Goal: Information Seeking & Learning: Learn about a topic

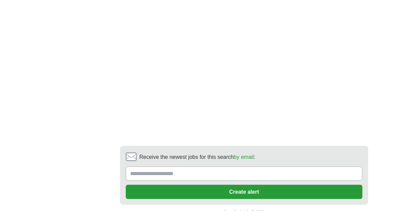
scroll to position [1368, 0]
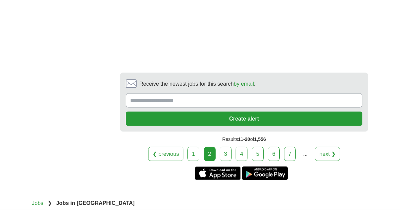
scroll to position [1411, 0]
click at [226, 161] on link "3" at bounding box center [226, 154] width 12 height 14
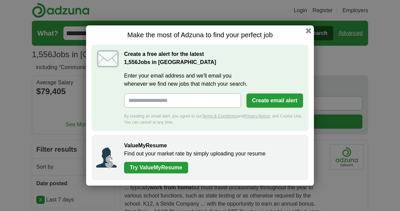
click at [310, 31] on button "button" at bounding box center [308, 30] width 5 height 5
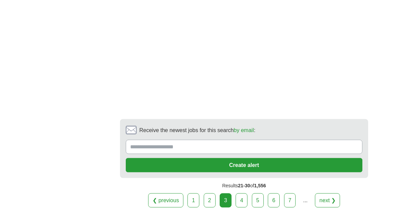
scroll to position [1485, 0]
click at [242, 200] on link "4" at bounding box center [242, 200] width 12 height 14
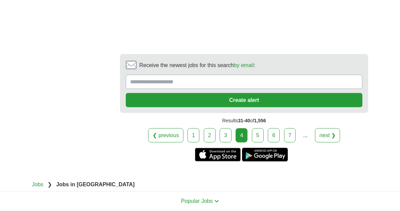
scroll to position [1543, 0]
click at [259, 128] on link "5" at bounding box center [258, 135] width 12 height 14
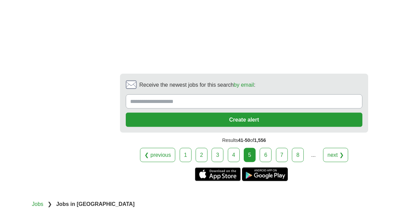
scroll to position [1491, 0]
click at [267, 155] on link "6" at bounding box center [266, 155] width 12 height 14
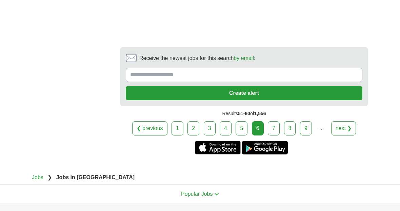
scroll to position [1548, 0]
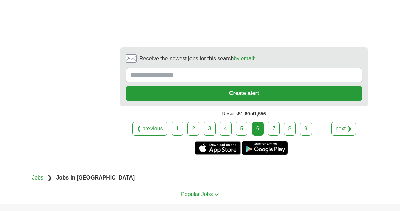
click at [276, 122] on link "7" at bounding box center [274, 129] width 12 height 14
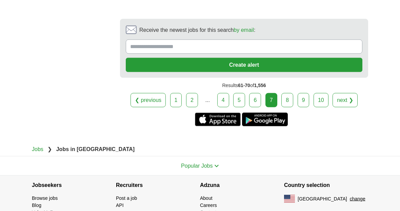
scroll to position [1546, 0]
click at [289, 107] on link "8" at bounding box center [288, 100] width 12 height 14
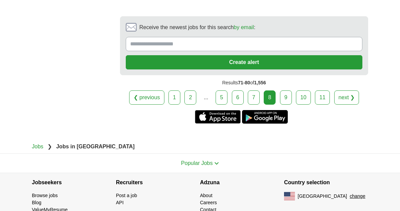
scroll to position [1558, 0]
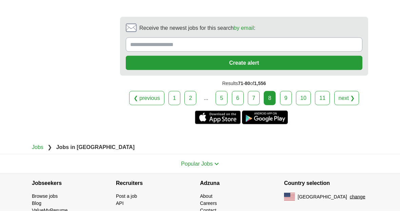
click at [286, 106] on link "9" at bounding box center [286, 98] width 12 height 14
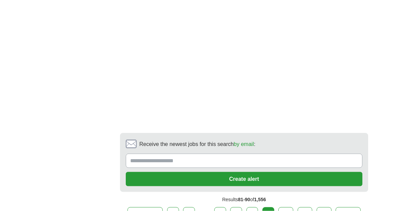
scroll to position [1392, 0]
click at [288, 212] on link "10" at bounding box center [286, 214] width 15 height 14
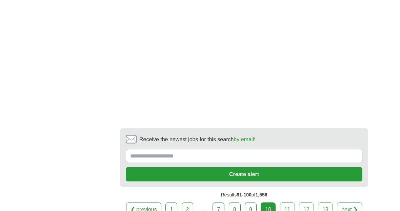
scroll to position [1474, 0]
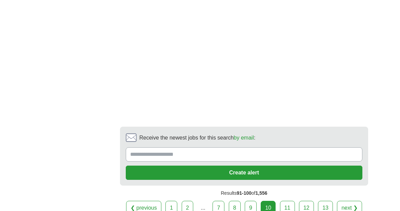
click at [287, 201] on link "11" at bounding box center [287, 208] width 15 height 14
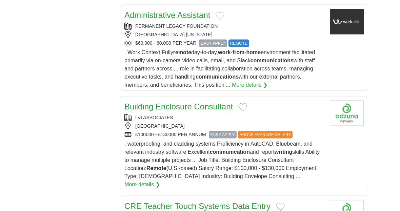
scroll to position [764, 0]
click at [260, 89] on link "More details ❯" at bounding box center [250, 85] width 36 height 8
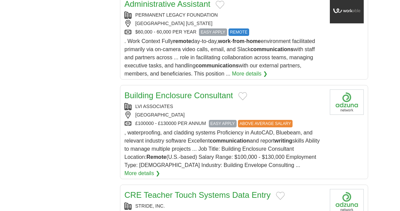
click at [291, 52] on strong "communications" at bounding box center [272, 49] width 43 height 6
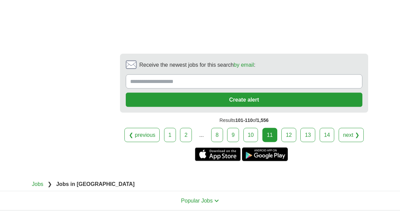
scroll to position [1552, 0]
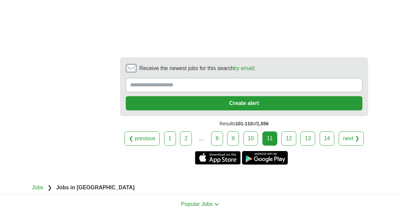
click at [290, 139] on link "12" at bounding box center [289, 139] width 15 height 14
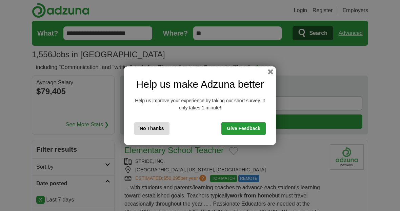
click at [273, 70] on button "button" at bounding box center [270, 71] width 5 height 5
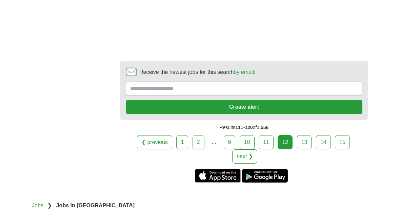
scroll to position [1447, 0]
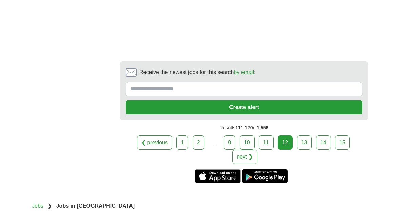
click at [297, 136] on link "13" at bounding box center [304, 143] width 15 height 14
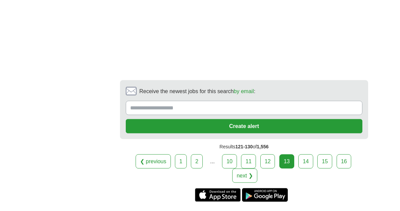
scroll to position [1481, 0]
click at [307, 154] on link "14" at bounding box center [306, 161] width 15 height 14
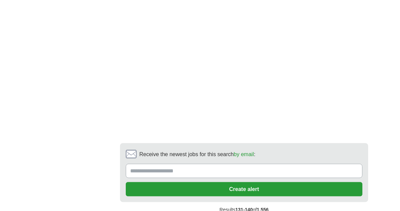
scroll to position [1469, 0]
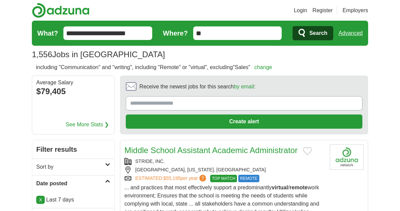
click at [272, 69] on link "change" at bounding box center [263, 67] width 18 height 6
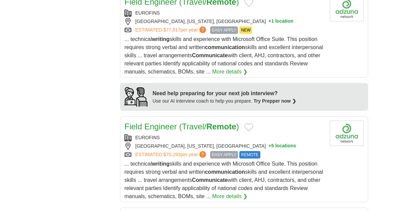
scroll to position [650, 0]
